Goal: Task Accomplishment & Management: Manage account settings

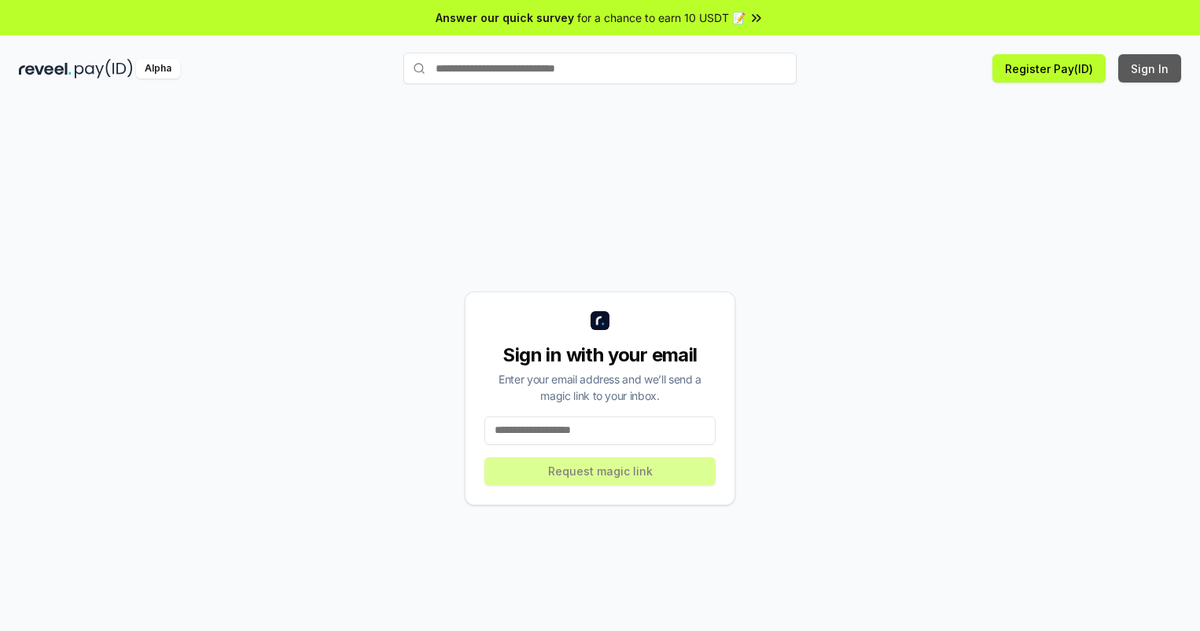
click at [1150, 68] on button "Sign In" at bounding box center [1149, 68] width 63 height 28
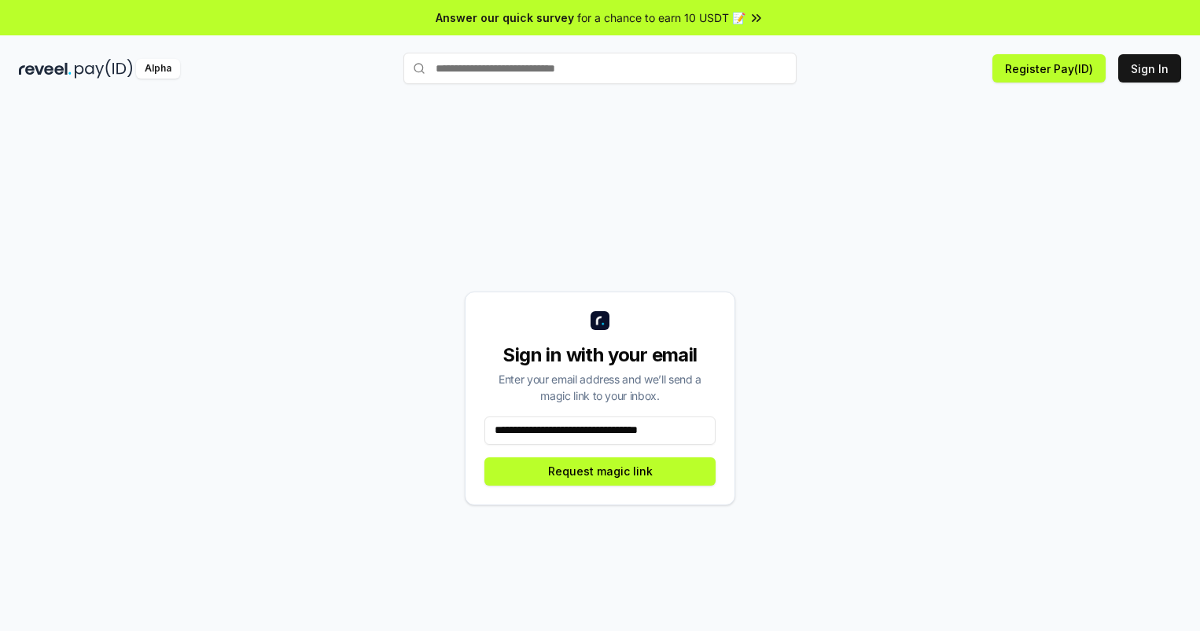
scroll to position [0, 6]
type input "**********"
click at [600, 471] on button "Request magic link" at bounding box center [599, 472] width 231 height 28
